Goal: Task Accomplishment & Management: Manage account settings

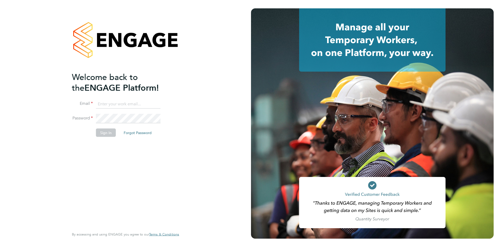
type input "nicky.waiton@yourrecruit.com"
click at [111, 134] on button "Sign In" at bounding box center [106, 132] width 20 height 8
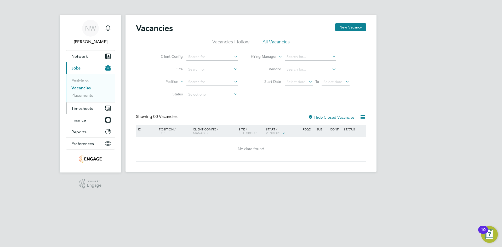
click at [77, 108] on span "Timesheets" at bounding box center [82, 108] width 22 height 5
click at [235, 42] on li "Vacancies I follow" at bounding box center [230, 43] width 37 height 9
click at [274, 41] on li "All Vacancies" at bounding box center [276, 43] width 27 height 9
click at [84, 110] on span "Timesheets" at bounding box center [82, 108] width 22 height 5
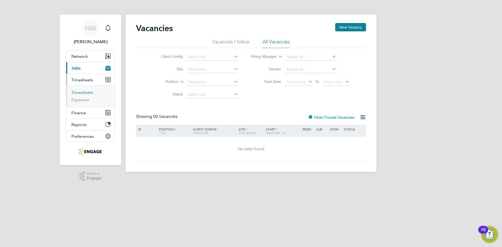
click at [85, 92] on link "Timesheets" at bounding box center [82, 92] width 22 height 5
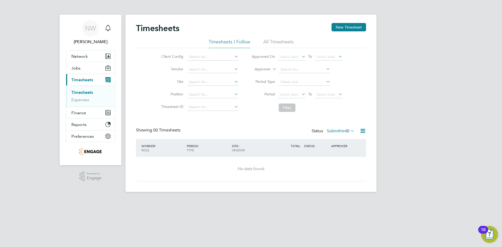
click at [233, 69] on icon at bounding box center [233, 68] width 0 height 7
type input "v"
click at [233, 94] on icon at bounding box center [233, 93] width 0 height 7
click at [204, 93] on input at bounding box center [213, 94] width 52 height 7
click at [226, 92] on input "[PERSON_NAME]" at bounding box center [213, 94] width 52 height 7
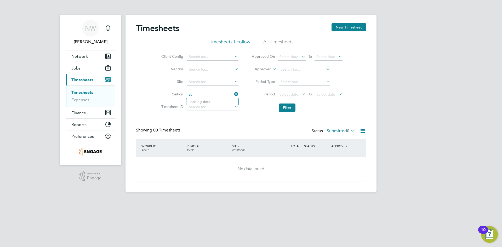
type input "s"
type input "Reception"
click at [222, 102] on li "Select a Client Config to search Positions" at bounding box center [222, 101] width 72 height 7
click at [233, 56] on icon at bounding box center [233, 56] width 0 height 7
click at [195, 56] on input at bounding box center [213, 56] width 52 height 7
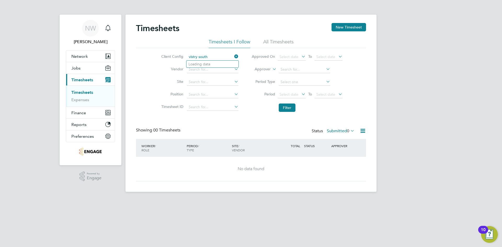
type input "vistry south"
click at [208, 58] on input at bounding box center [213, 56] width 52 height 7
click at [231, 61] on li "Countryside Properties UK Ltd" at bounding box center [213, 64] width 55 height 7
type input "Countryside Properties UK Ltd"
click at [79, 113] on span "Finance" at bounding box center [78, 112] width 15 height 5
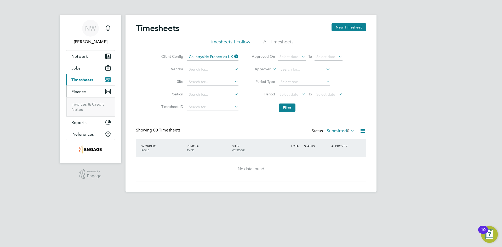
click at [76, 78] on span "Timesheets" at bounding box center [82, 79] width 22 height 5
click at [275, 41] on li "All Timesheets" at bounding box center [278, 43] width 30 height 9
click at [325, 81] on icon at bounding box center [325, 81] width 0 height 7
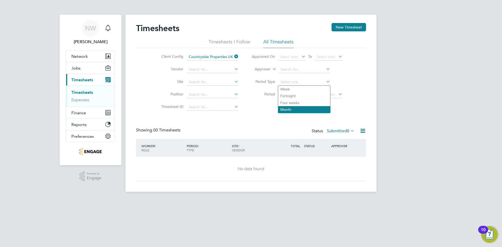
click at [293, 106] on li "Month" at bounding box center [304, 109] width 52 height 7
type input "Month"
click at [289, 110] on li "Month" at bounding box center [304, 109] width 52 height 7
click at [355, 109] on div "Client Config Countryside Properties UK Ltd Vendor Site Position Timesheet ID A…" at bounding box center [251, 81] width 230 height 66
click at [288, 106] on button "Filter" at bounding box center [287, 108] width 17 height 8
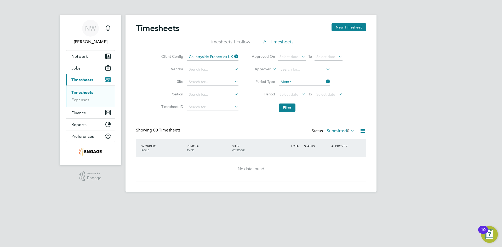
click at [254, 170] on div "No data found" at bounding box center [251, 168] width 220 height 5
click at [233, 55] on icon at bounding box center [233, 56] width 0 height 7
click at [292, 105] on button "Filter" at bounding box center [287, 108] width 17 height 8
click at [285, 104] on button "Filter" at bounding box center [287, 108] width 17 height 8
click at [349, 130] on icon at bounding box center [349, 130] width 0 height 7
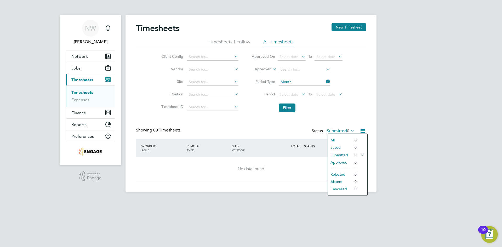
click at [387, 124] on div "NW [PERSON_NAME] Notifications Applications: Network Team Members Businesses Si…" at bounding box center [251, 100] width 502 height 200
click at [84, 78] on span "Timesheets" at bounding box center [82, 79] width 22 height 5
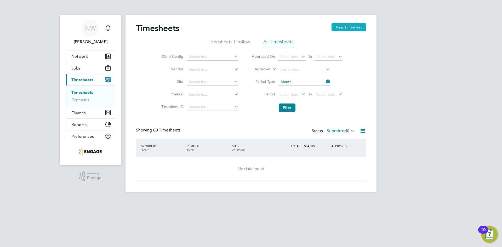
click at [346, 27] on button "New Timesheet" at bounding box center [349, 27] width 35 height 8
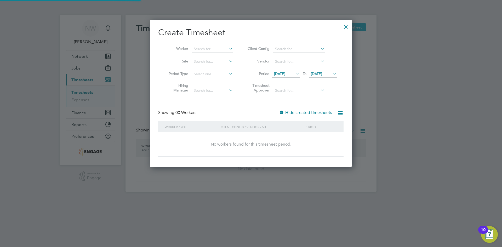
scroll to position [147, 202]
click at [346, 28] on div at bounding box center [345, 25] width 9 height 9
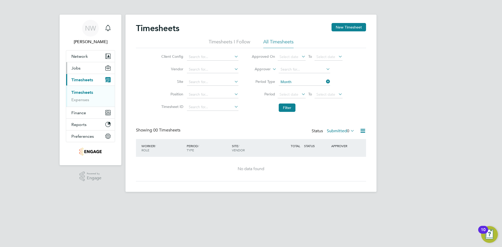
click at [82, 64] on button "Jobs" at bounding box center [90, 68] width 49 height 12
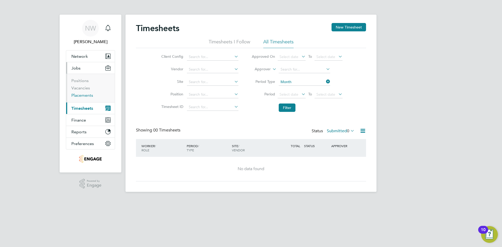
click at [81, 94] on link "Placements" at bounding box center [82, 95] width 22 height 5
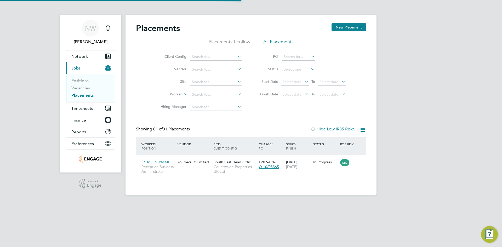
scroll to position [5, 25]
click at [359, 160] on icon at bounding box center [359, 162] width 5 height 6
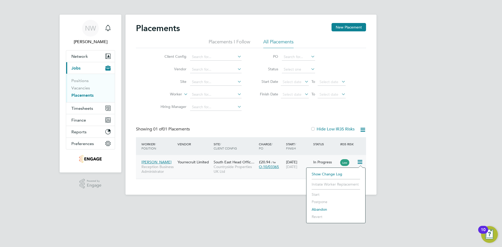
click at [186, 163] on div "Yourrecruit Limited" at bounding box center [194, 162] width 36 height 10
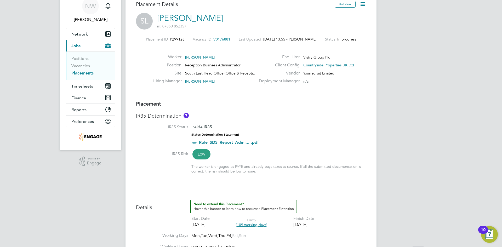
scroll to position [52, 0]
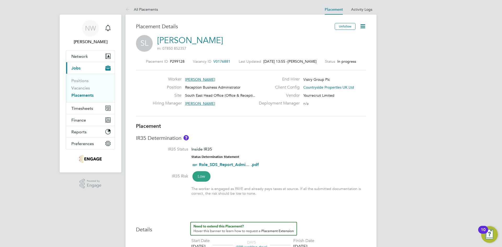
click at [361, 27] on icon at bounding box center [363, 26] width 7 height 7
click at [341, 45] on li "Timesheet Settings" at bounding box center [346, 45] width 38 height 7
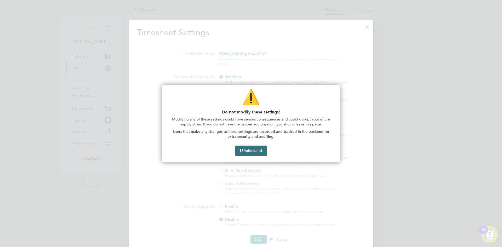
click at [255, 149] on button "I Understand" at bounding box center [250, 151] width 31 height 10
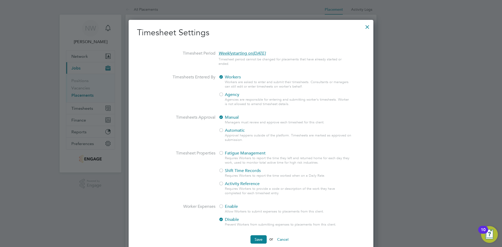
click at [367, 26] on div at bounding box center [367, 25] width 9 height 9
